Goal: Find specific page/section: Find specific page/section

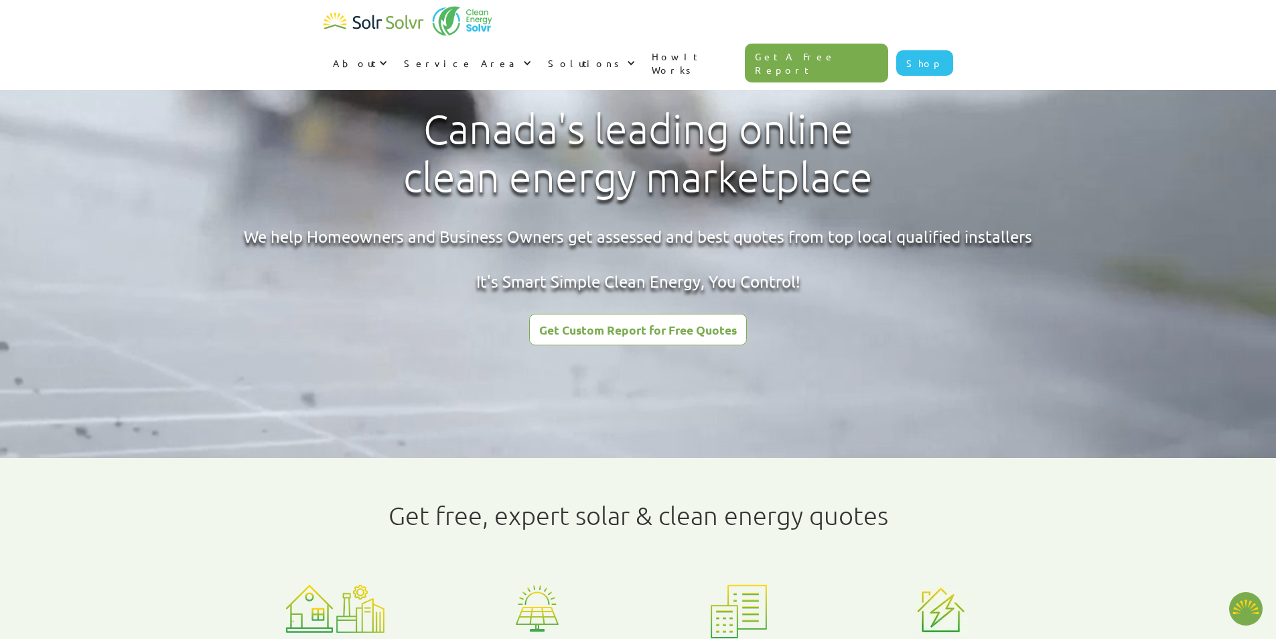
type textarea "x"
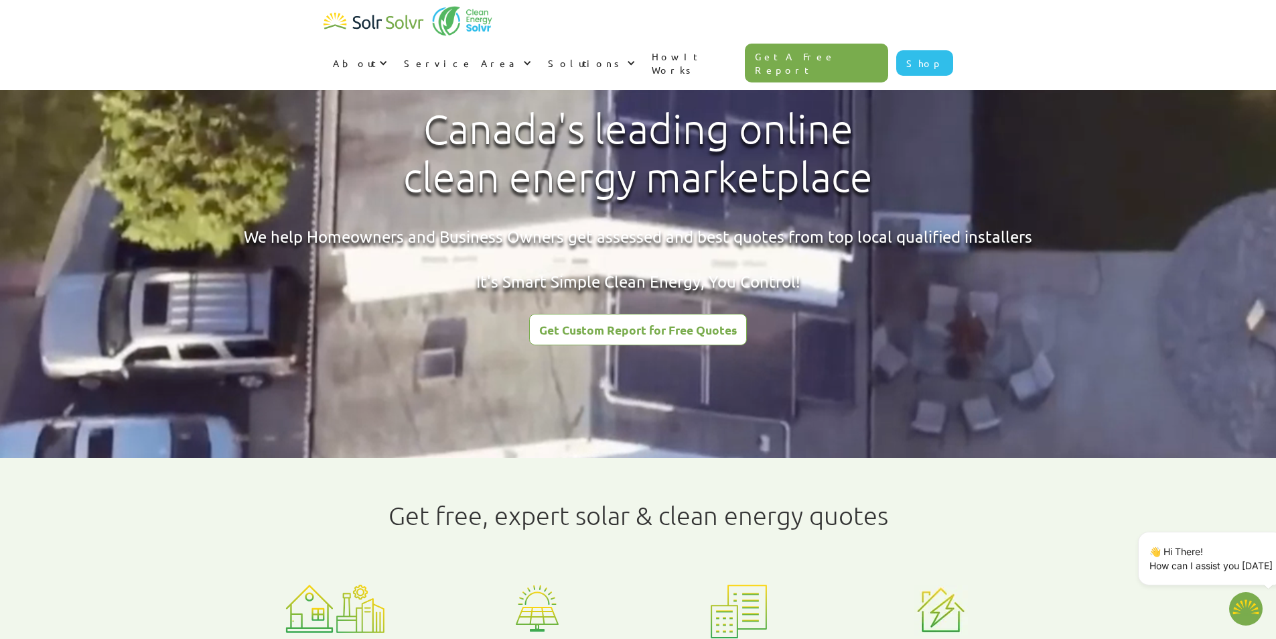
radio input "true"
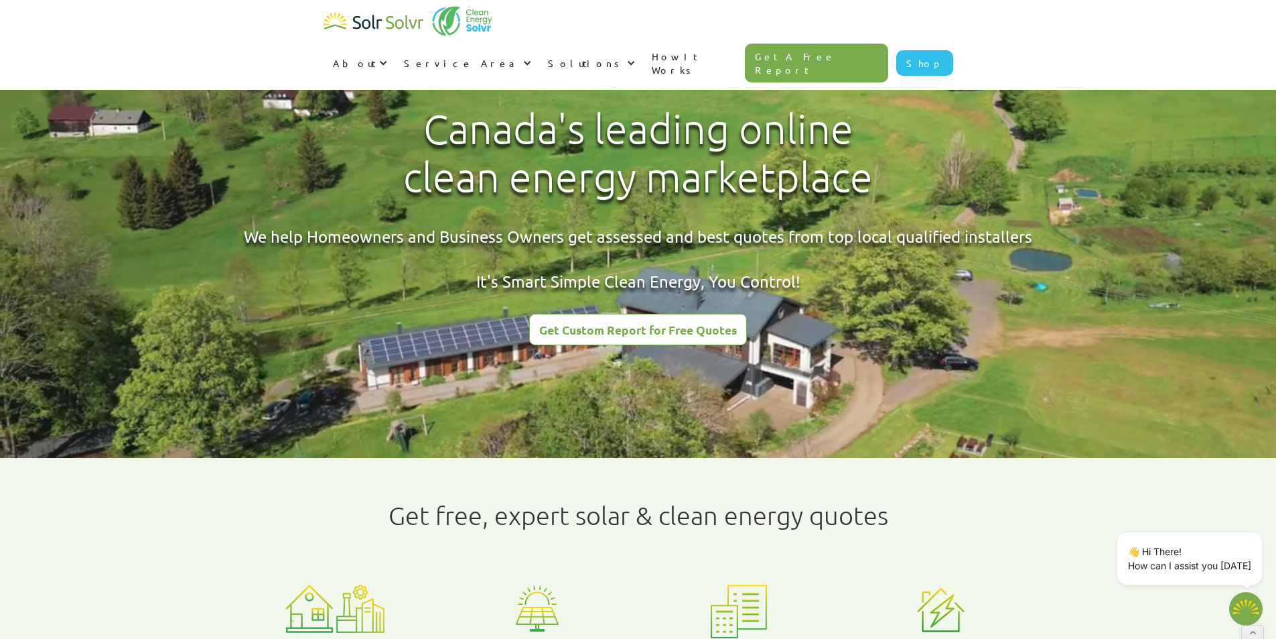
click at [905, 341] on div "Canada's leading online clean energy marketplace We help Homeowners and Busines…" at bounding box center [638, 218] width 844 height 253
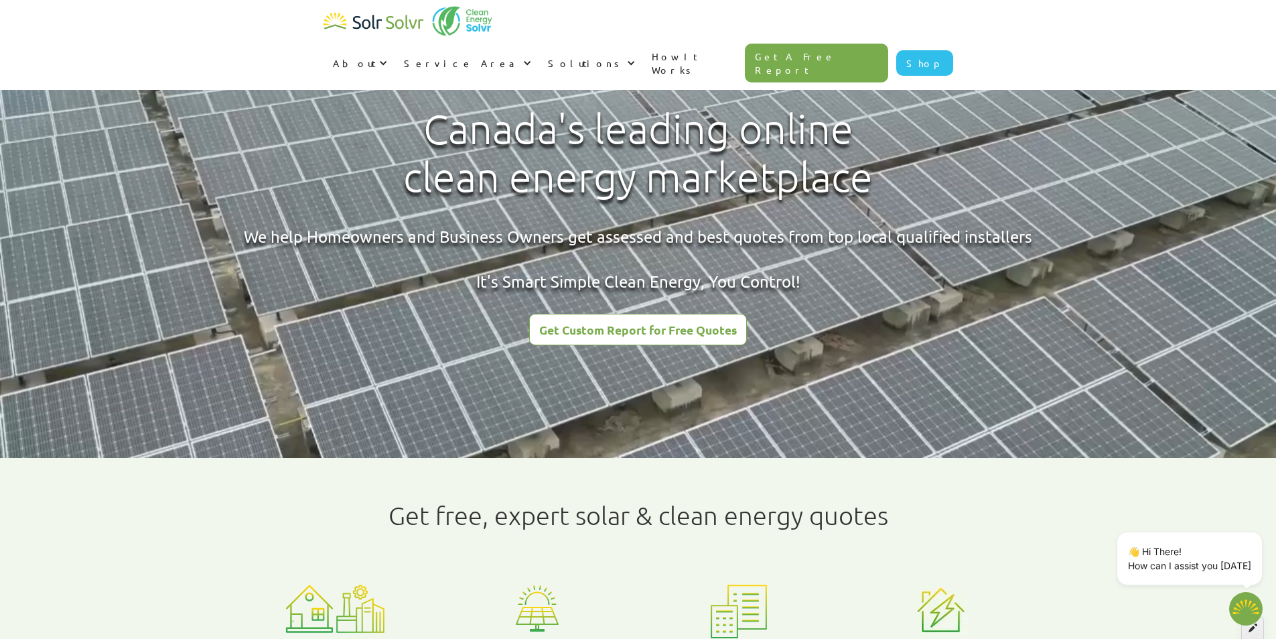
click at [1258, 628] on div at bounding box center [1253, 627] width 23 height 23
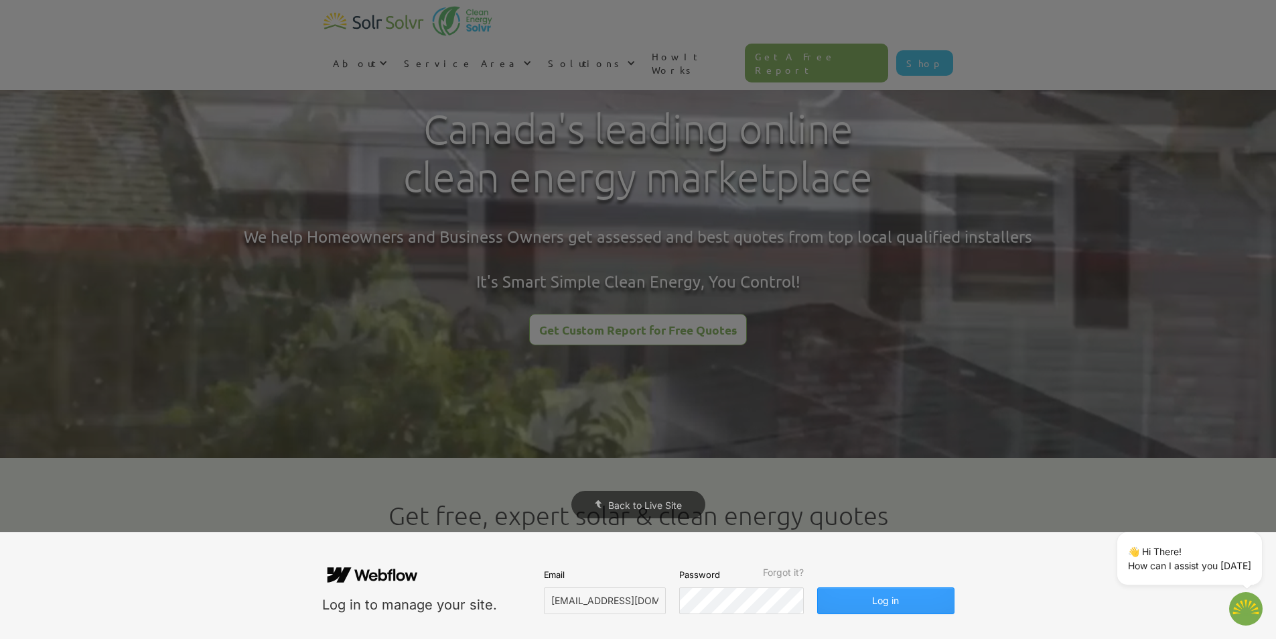
click at [880, 602] on button "Log in" at bounding box center [885, 600] width 137 height 27
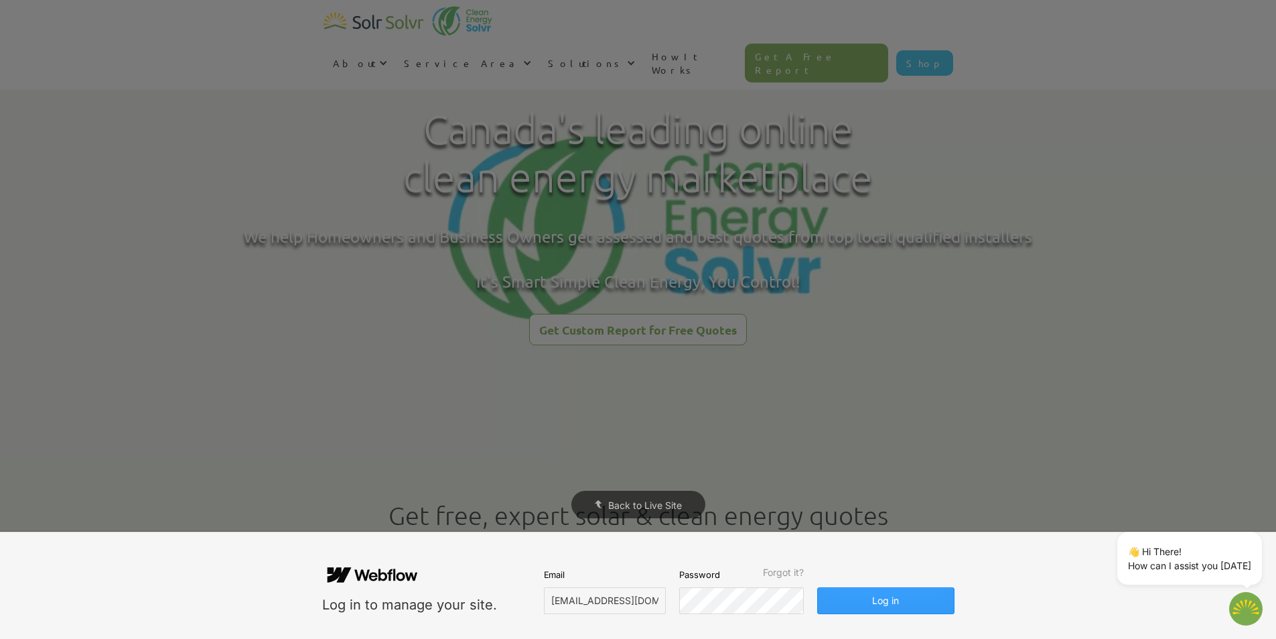
type textarea "x"
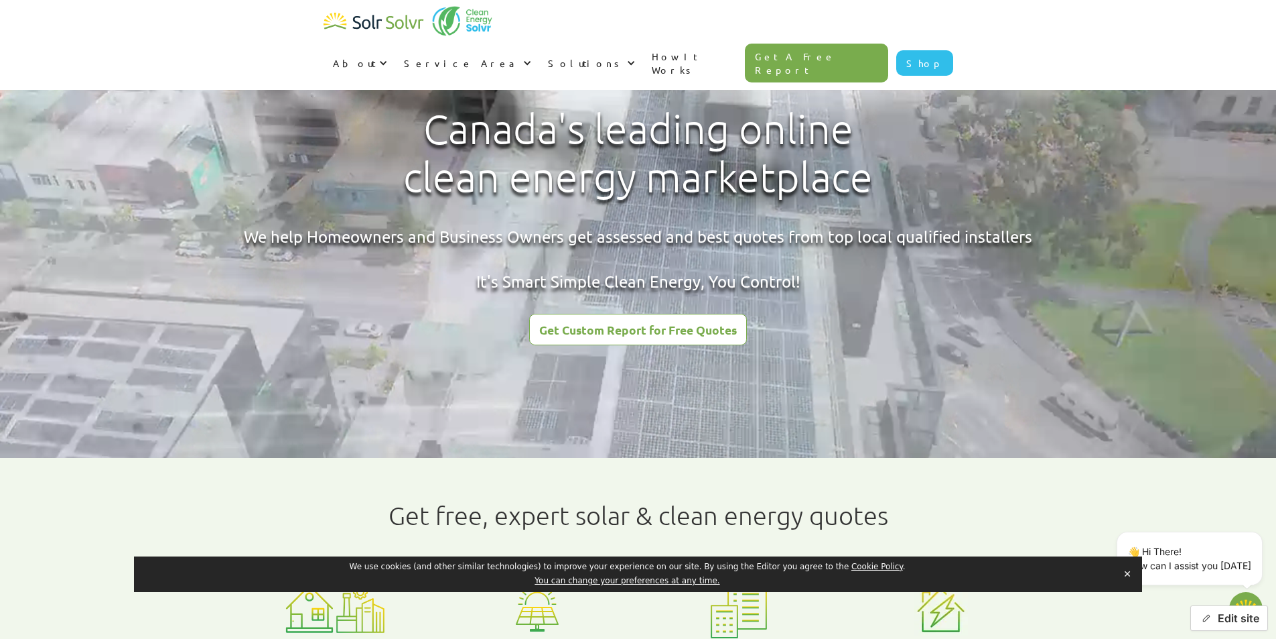
click at [1206, 613] on icon "button" at bounding box center [1206, 618] width 10 height 10
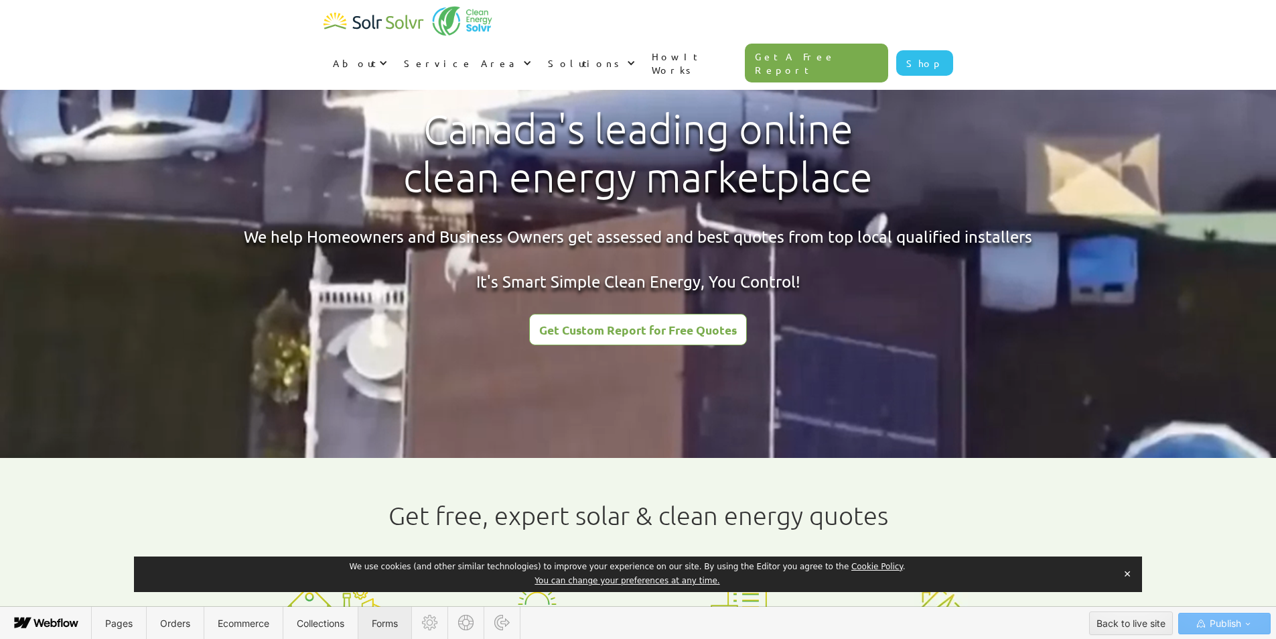
click at [383, 620] on span "Forms" at bounding box center [385, 622] width 26 height 11
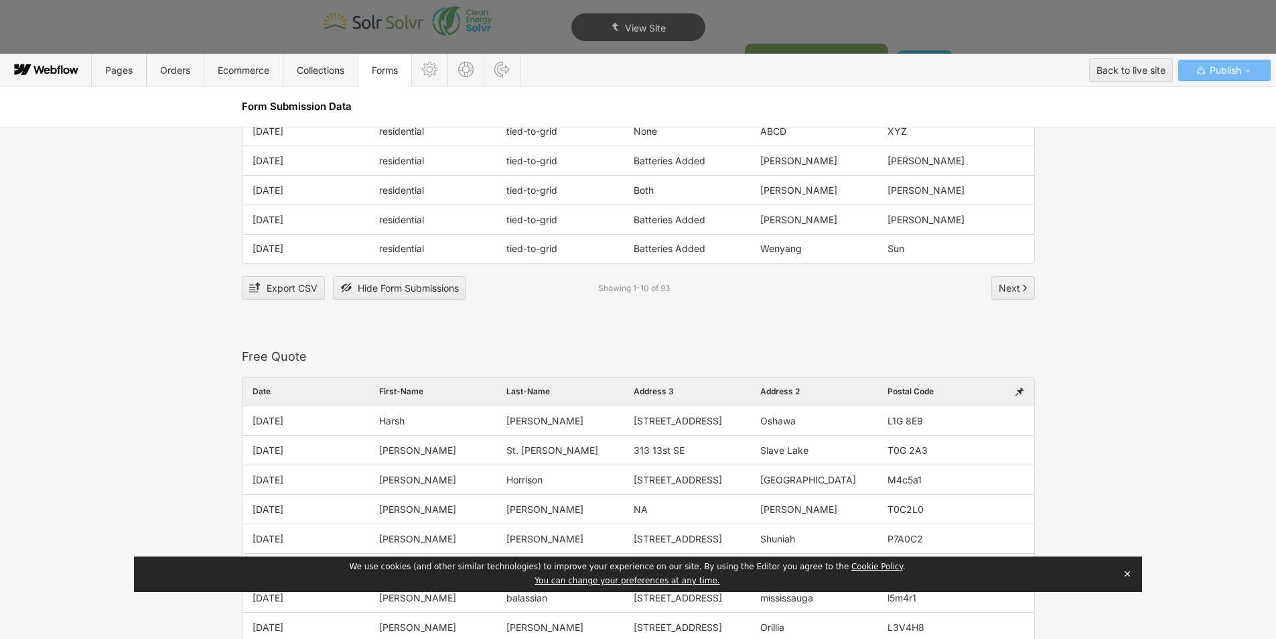
scroll to position [1742, 0]
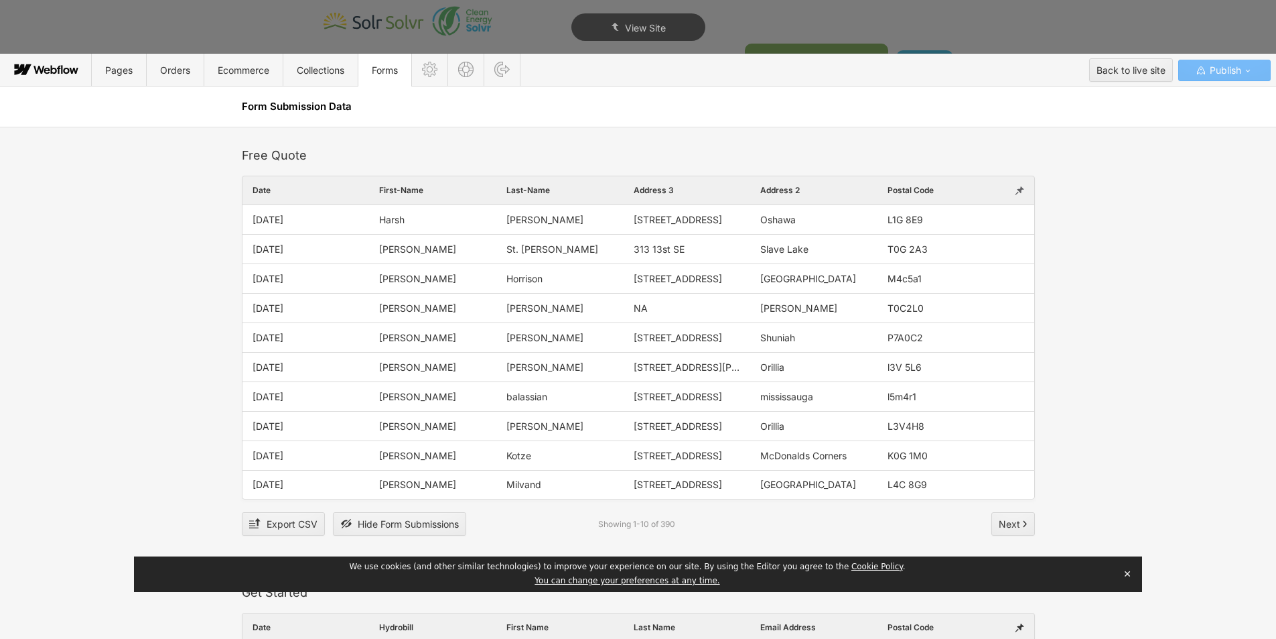
click at [1020, 188] on div at bounding box center [1019, 190] width 29 height 28
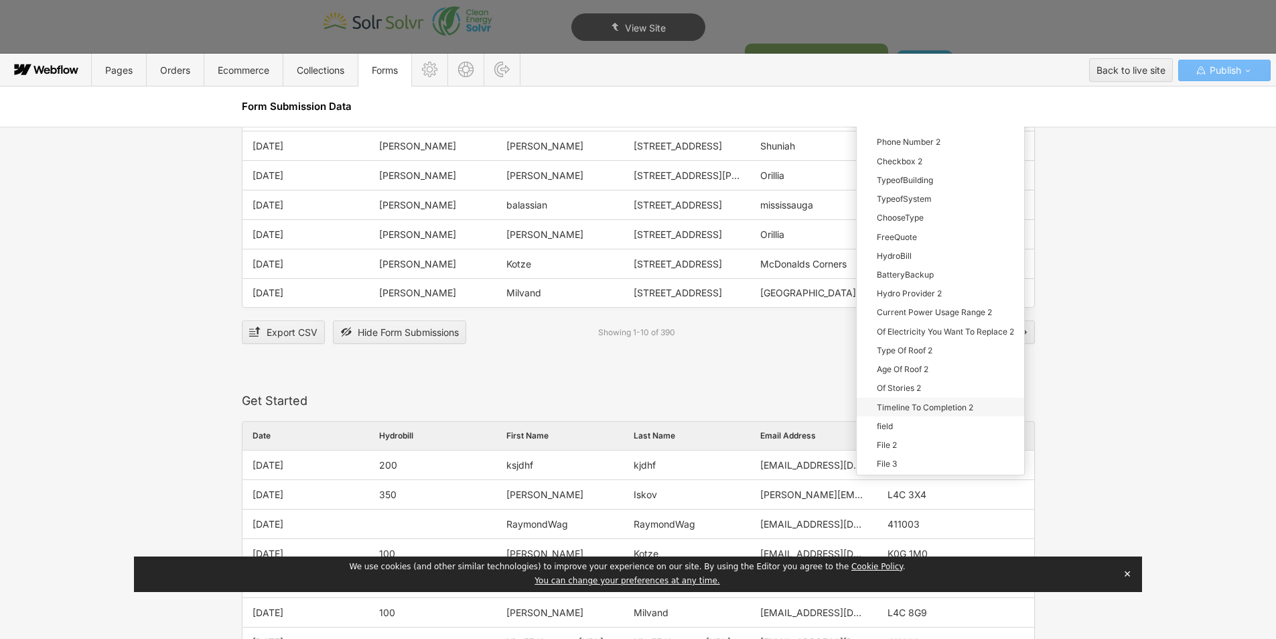
scroll to position [2010, 0]
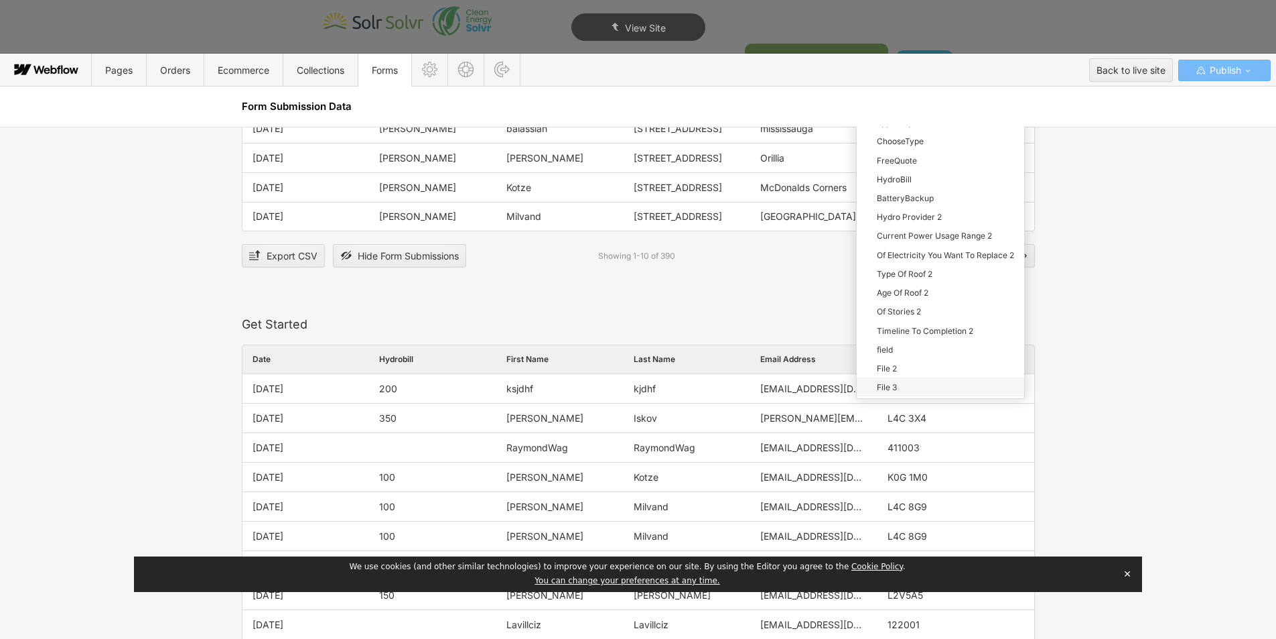
click at [906, 372] on div "File 2" at bounding box center [941, 367] width 168 height 19
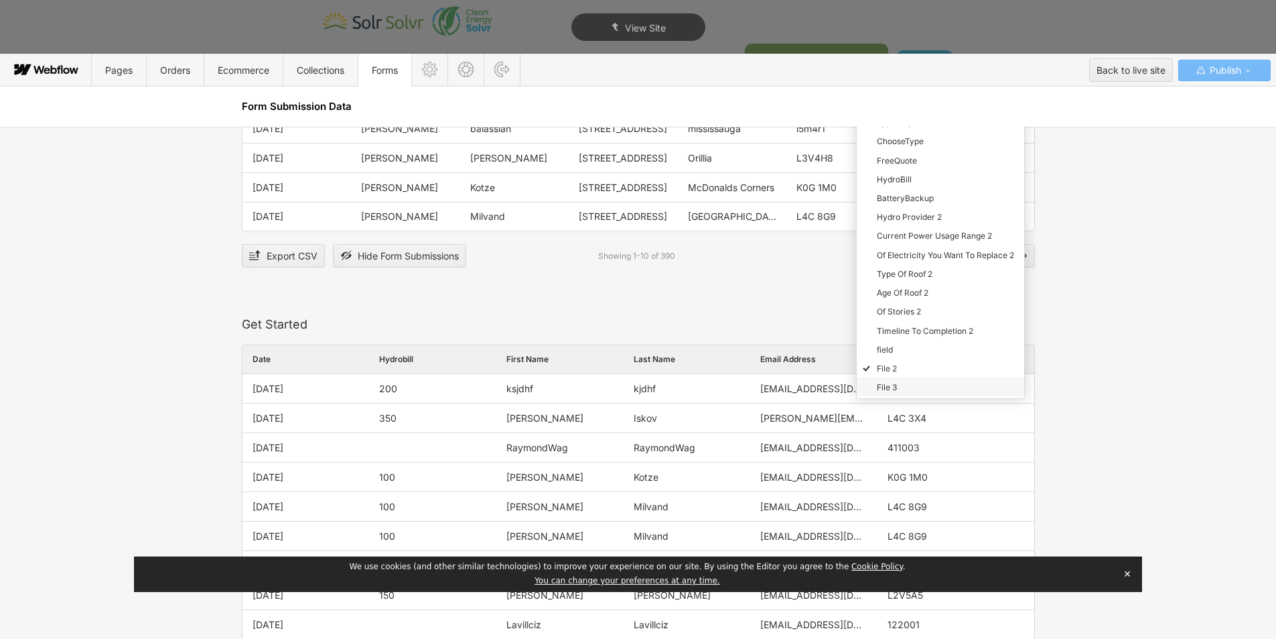
click at [900, 385] on div "File 3" at bounding box center [941, 386] width 168 height 19
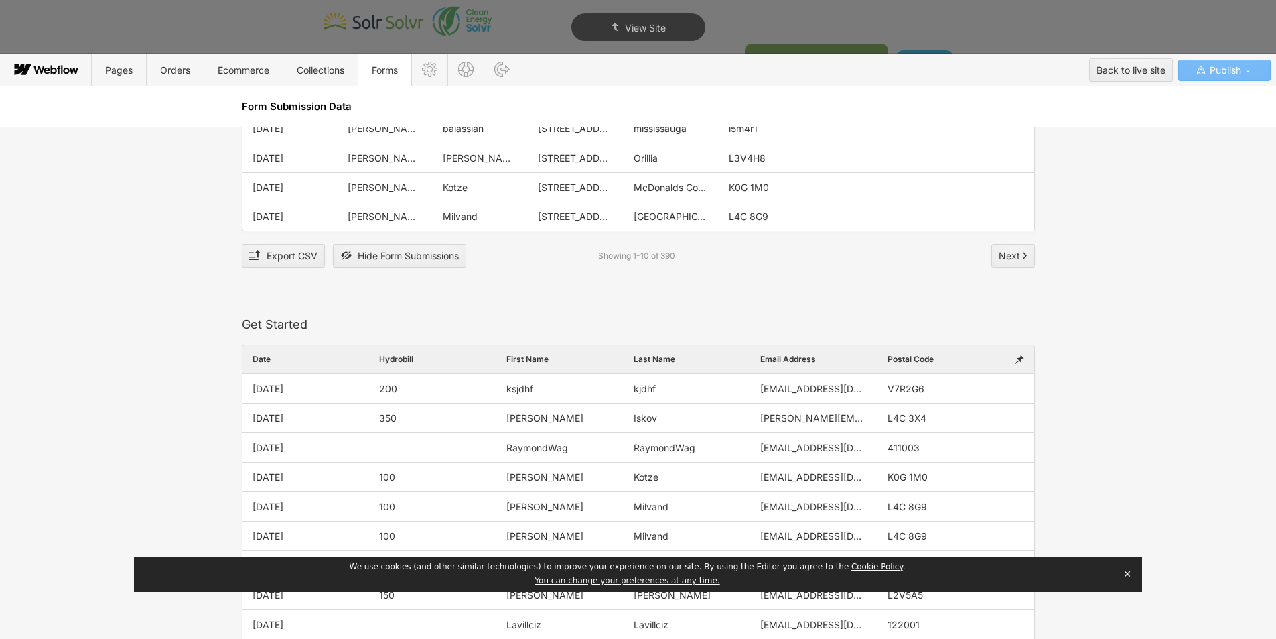
click at [1162, 324] on div "Contact Us Form Date Name Email Address Contact Message 0 Contact-Message Name …" at bounding box center [638, 383] width 1276 height 512
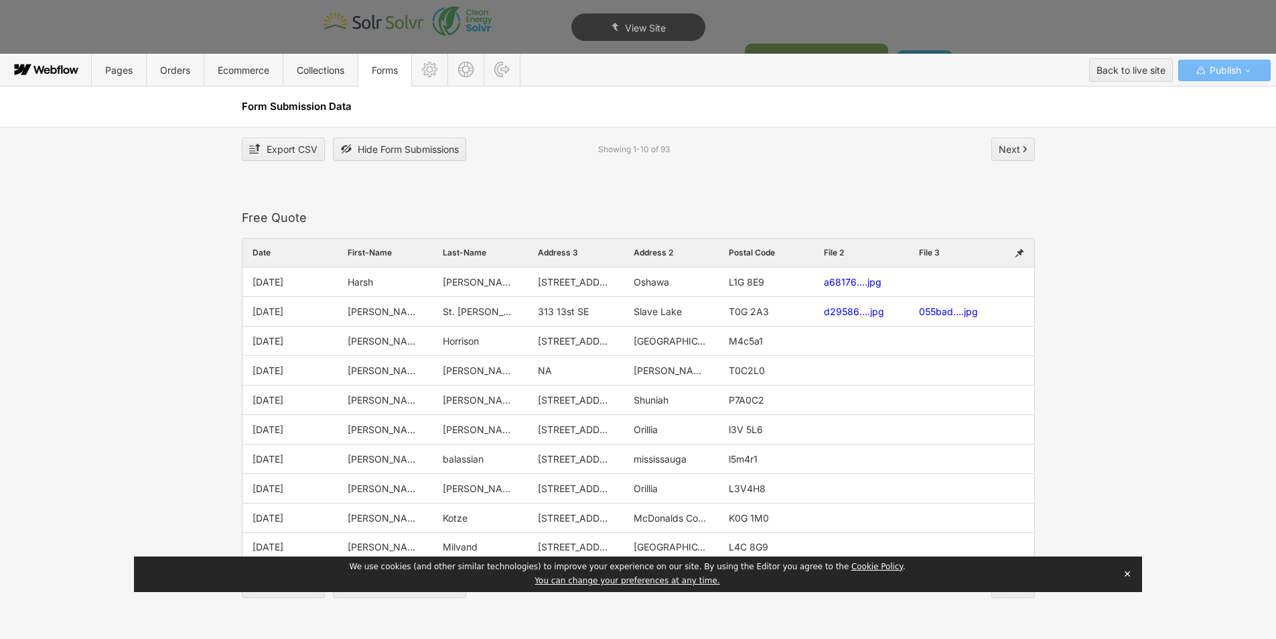
scroll to position [1675, 0]
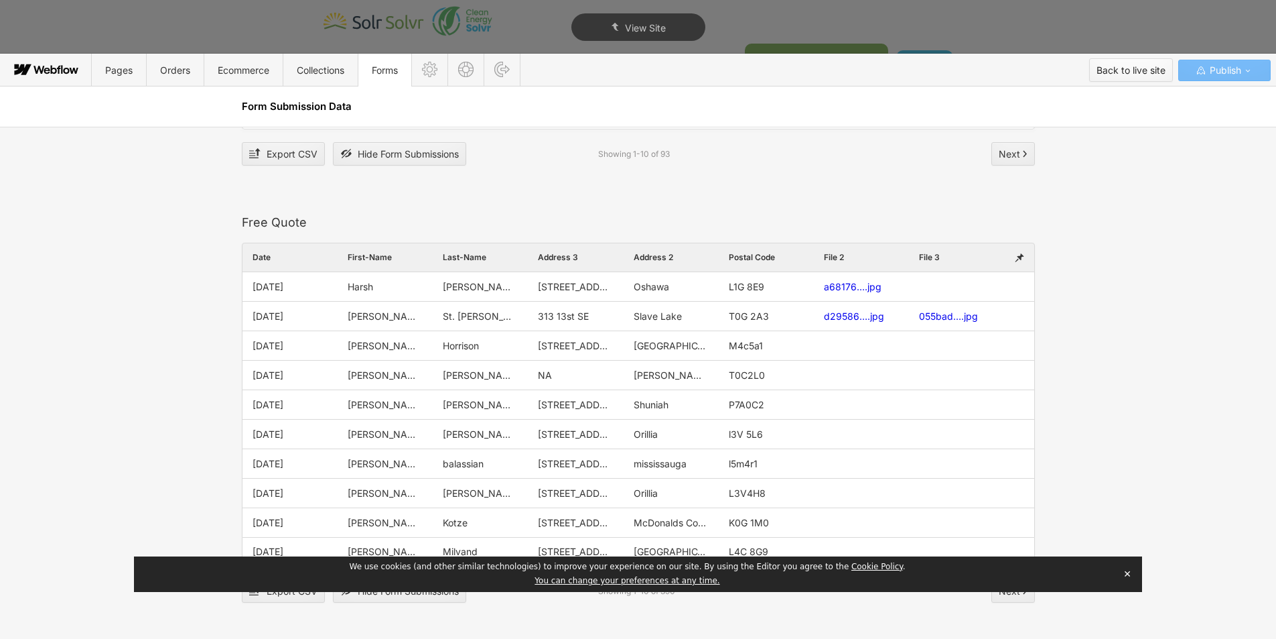
click at [1122, 73] on div "Back to live site" at bounding box center [1131, 70] width 69 height 20
type textarea "x"
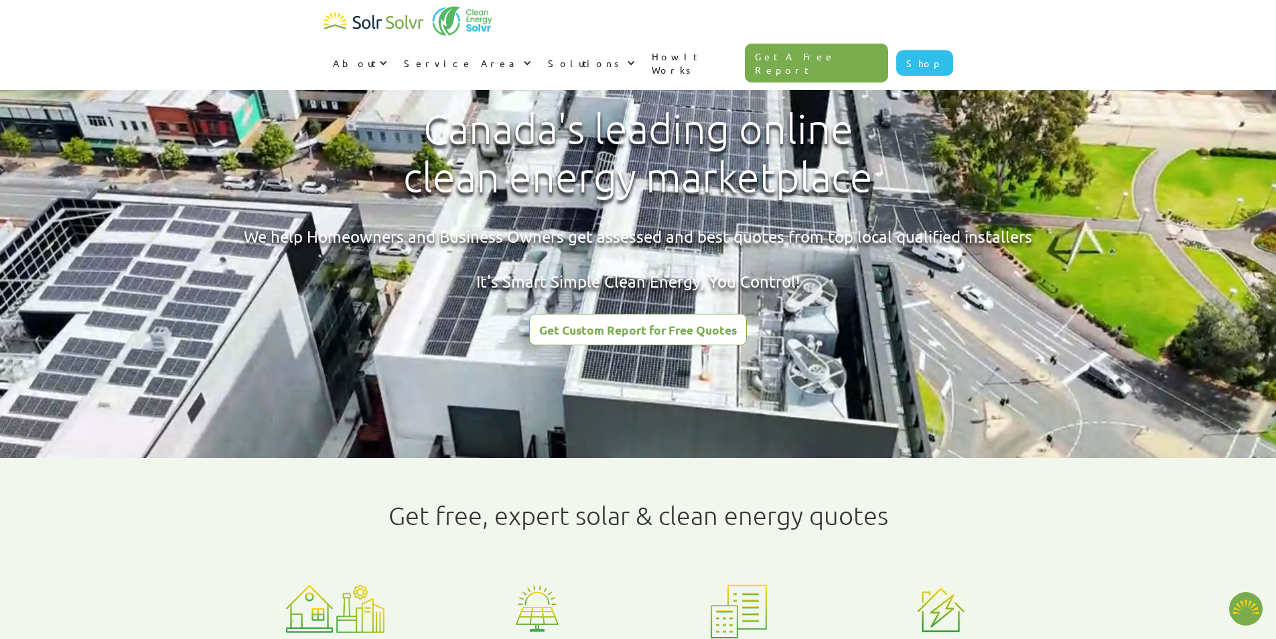
type textarea "x"
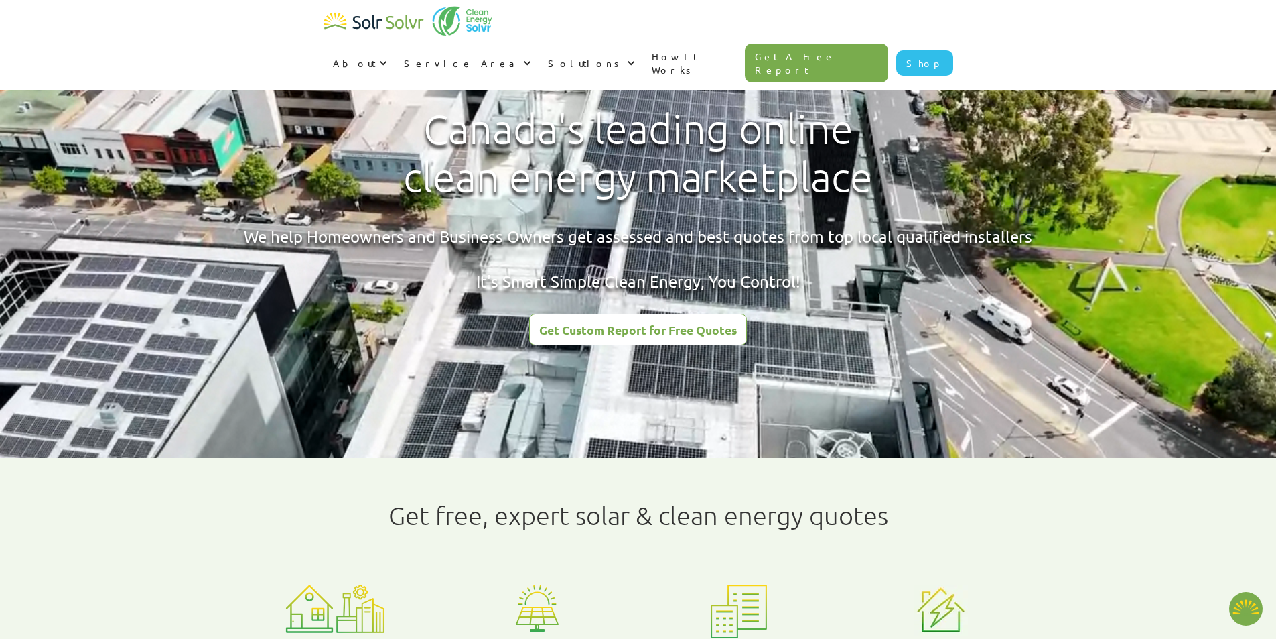
radio input "true"
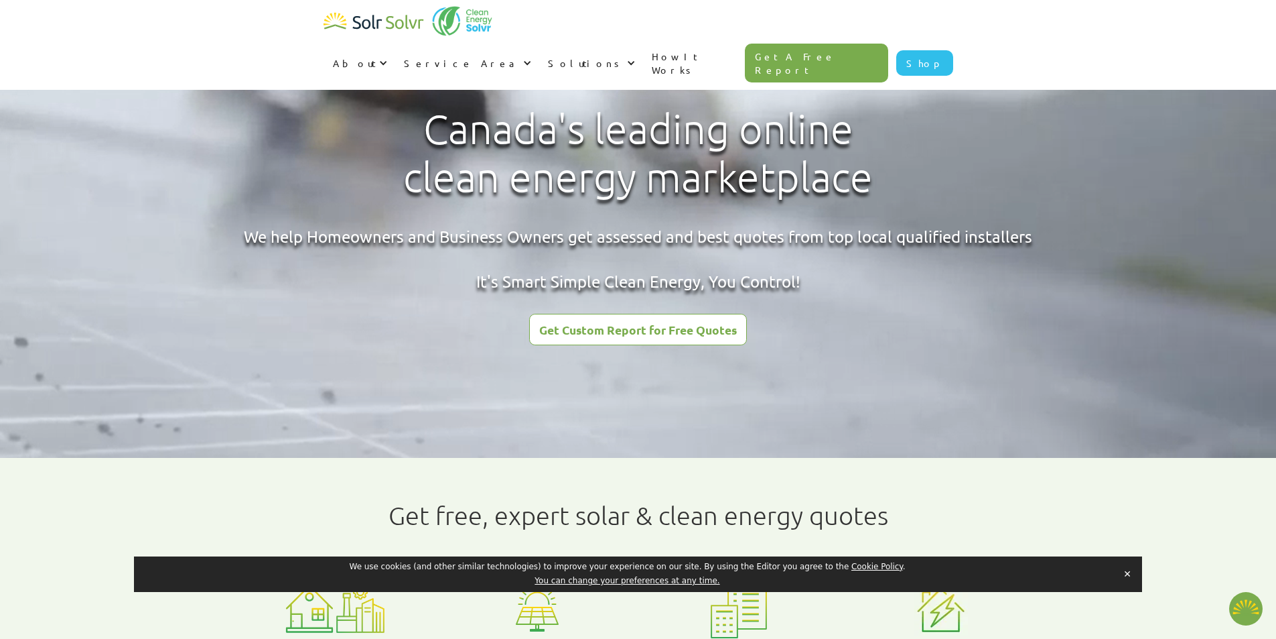
type textarea "x"
